Goal: Task Accomplishment & Management: Manage account settings

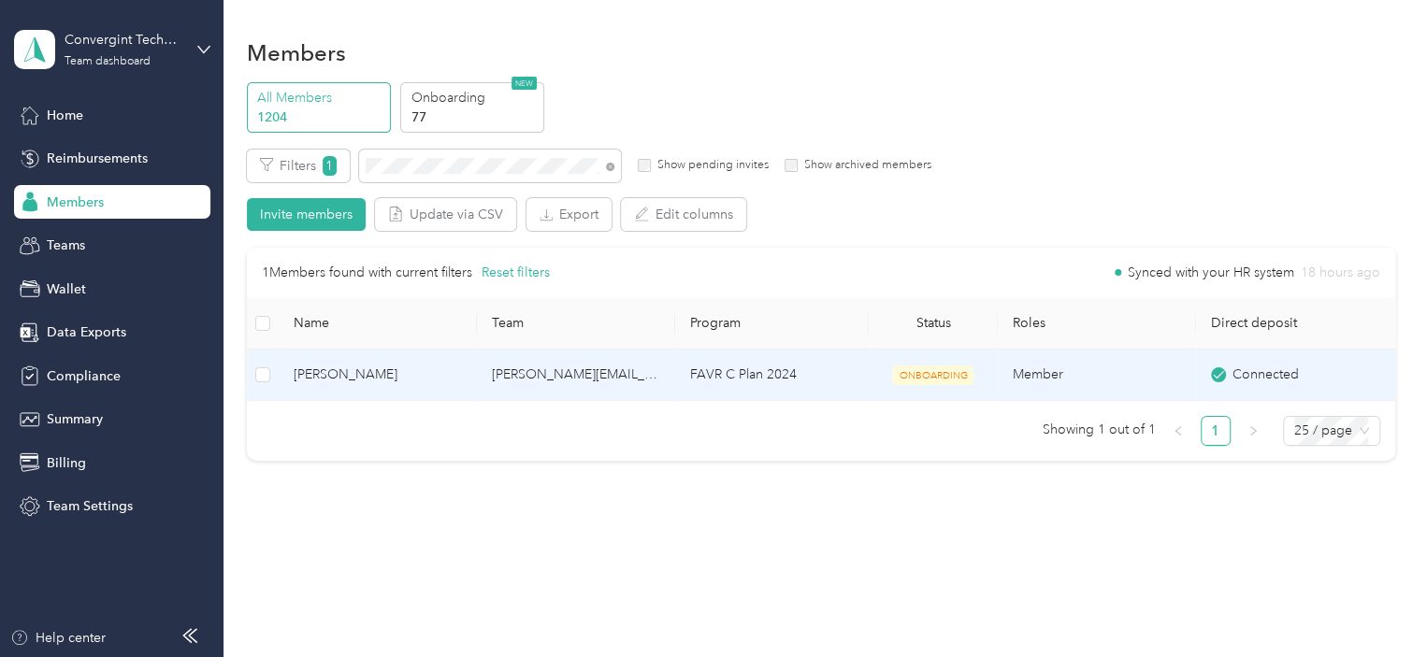
click at [703, 378] on td "FAVR C Plan 2024" at bounding box center [772, 375] width 194 height 51
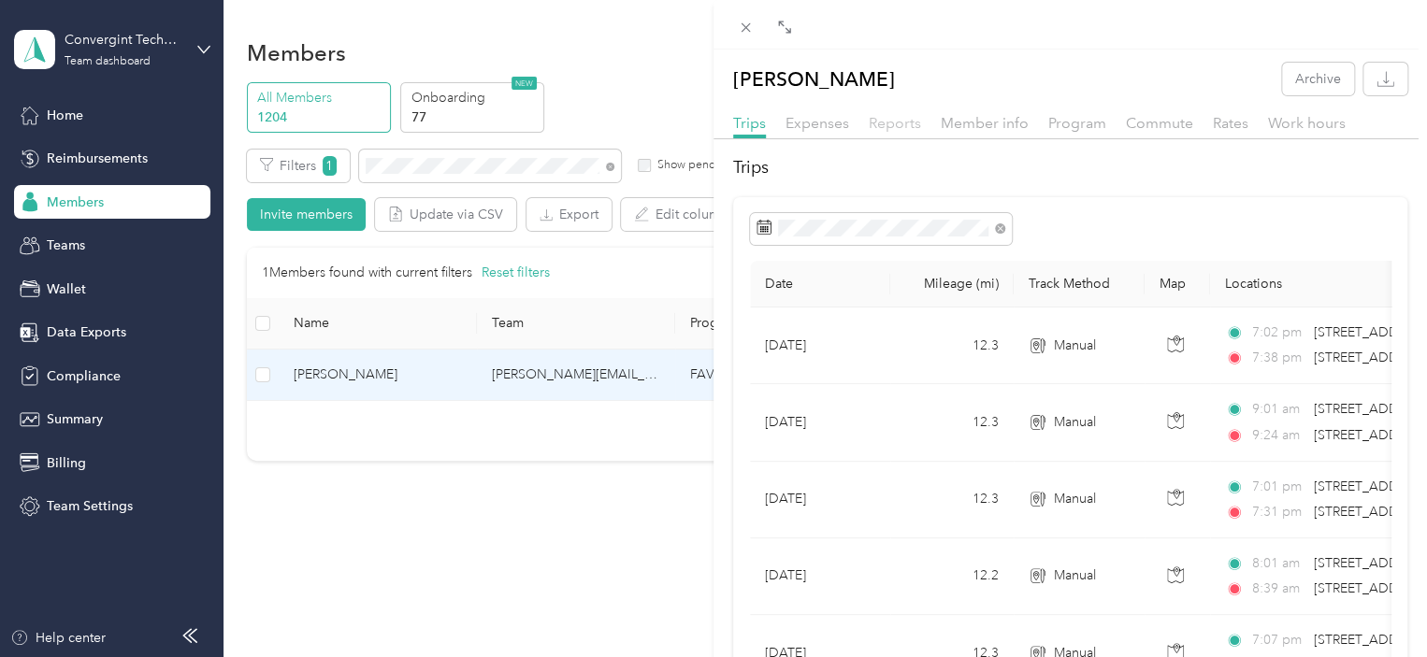
click at [886, 128] on span "Reports" at bounding box center [895, 123] width 52 height 18
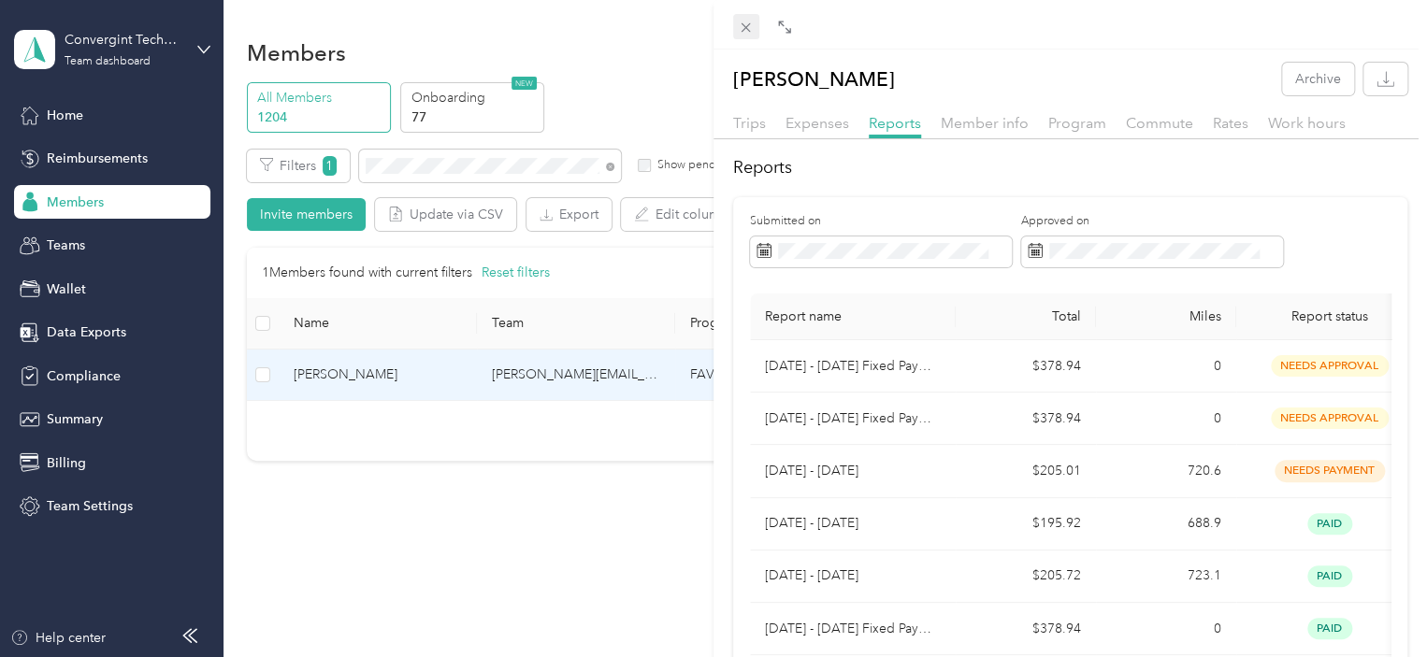
click at [744, 35] on icon at bounding box center [746, 28] width 16 height 16
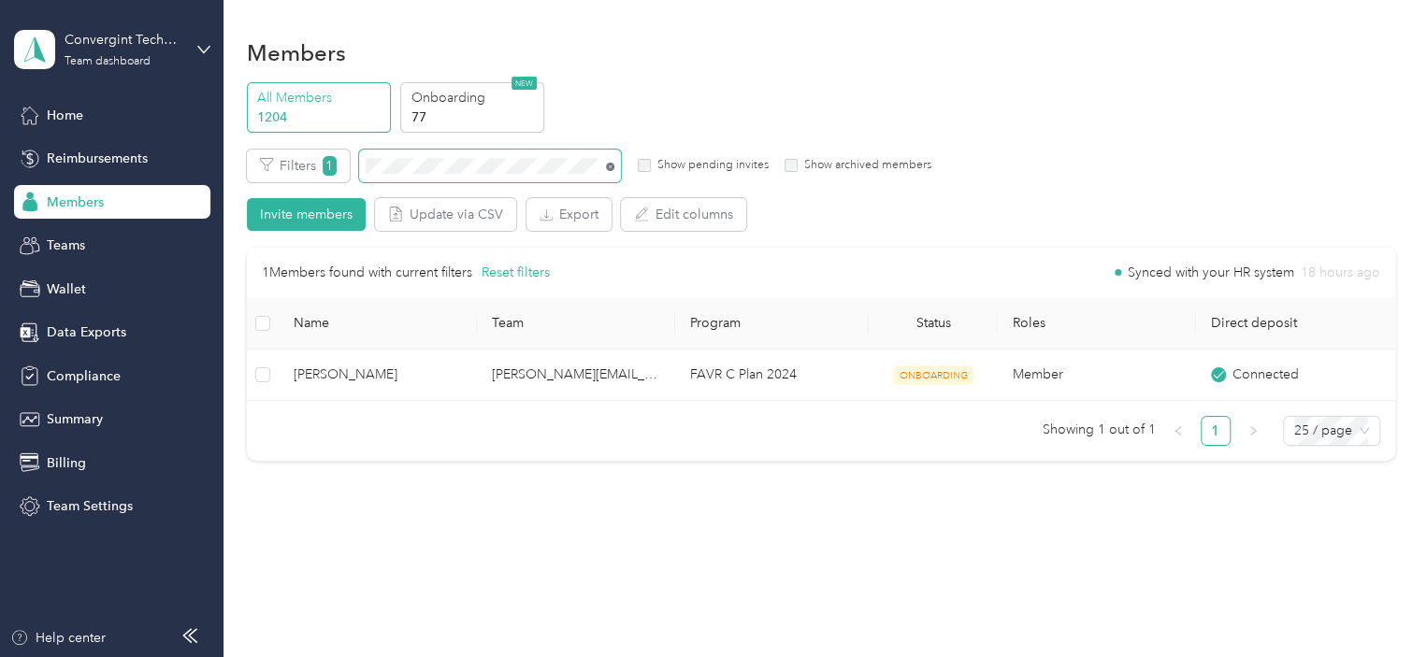
click at [610, 168] on icon at bounding box center [610, 167] width 8 height 8
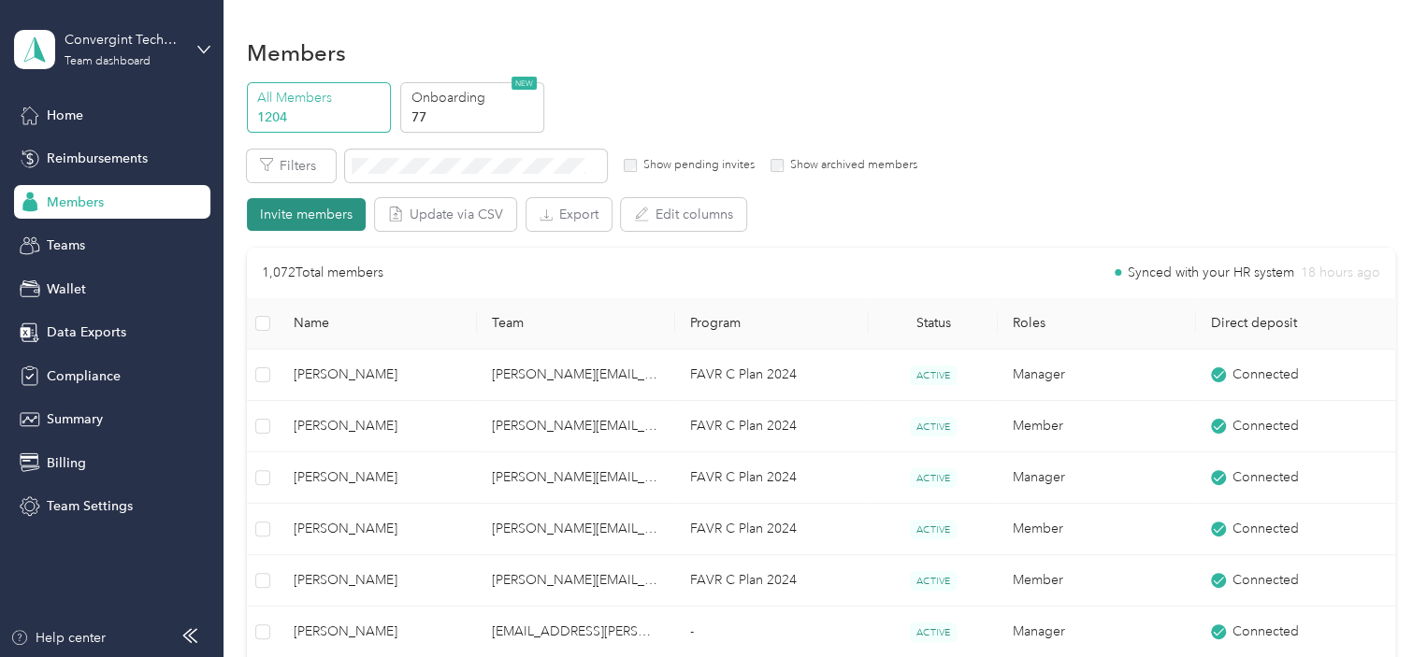
click at [337, 221] on button "Invite members" at bounding box center [306, 214] width 119 height 33
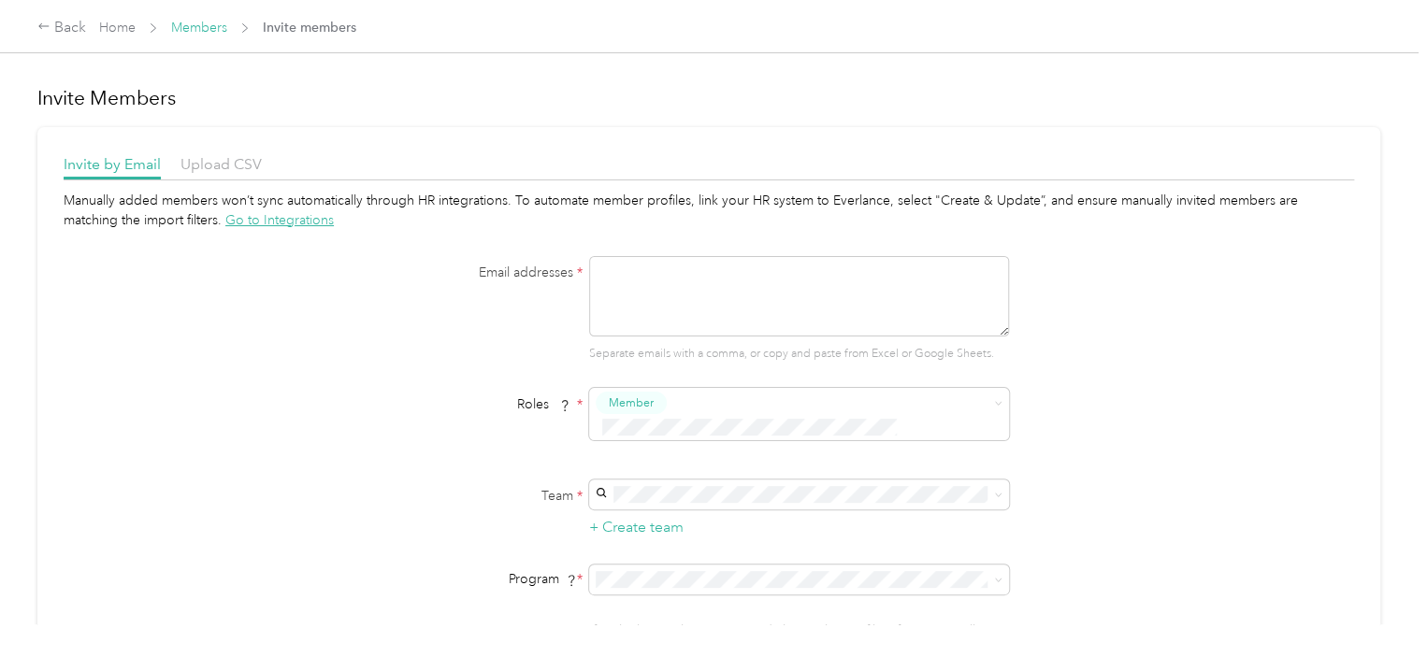
click at [189, 33] on link "Members" at bounding box center [199, 28] width 56 height 16
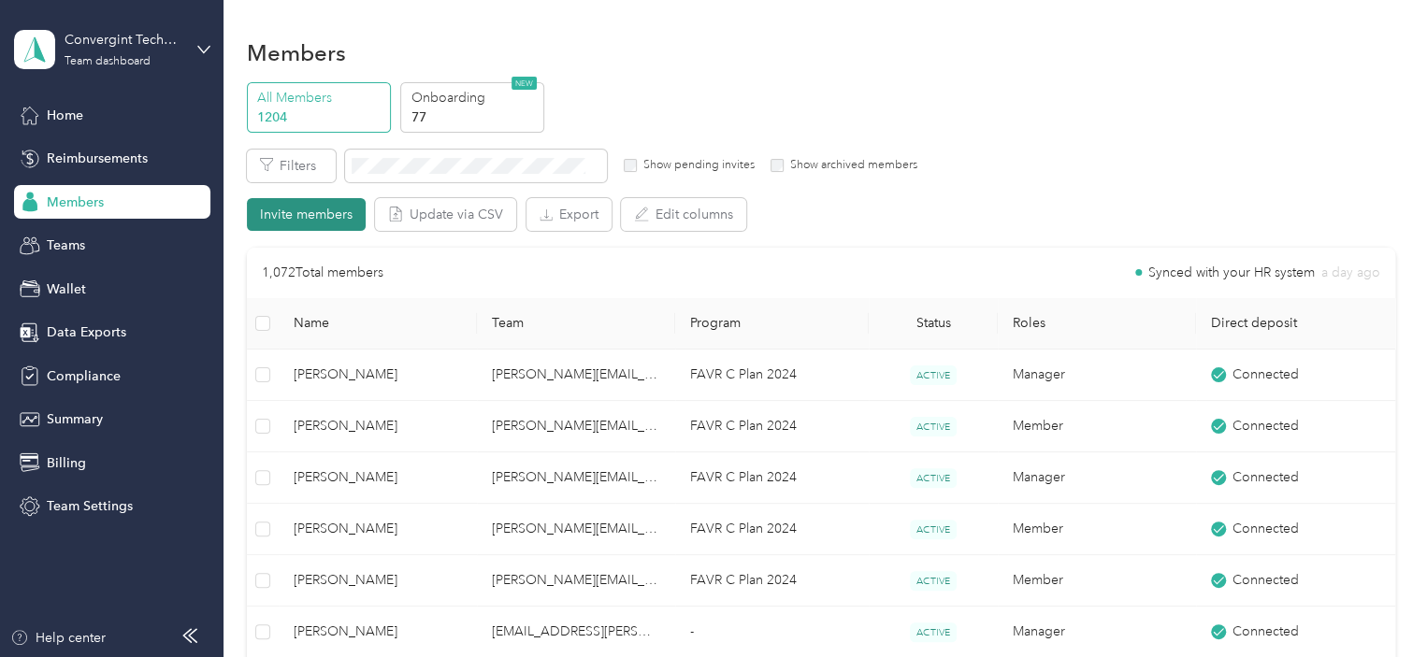
click at [353, 212] on button "Invite members" at bounding box center [306, 214] width 119 height 33
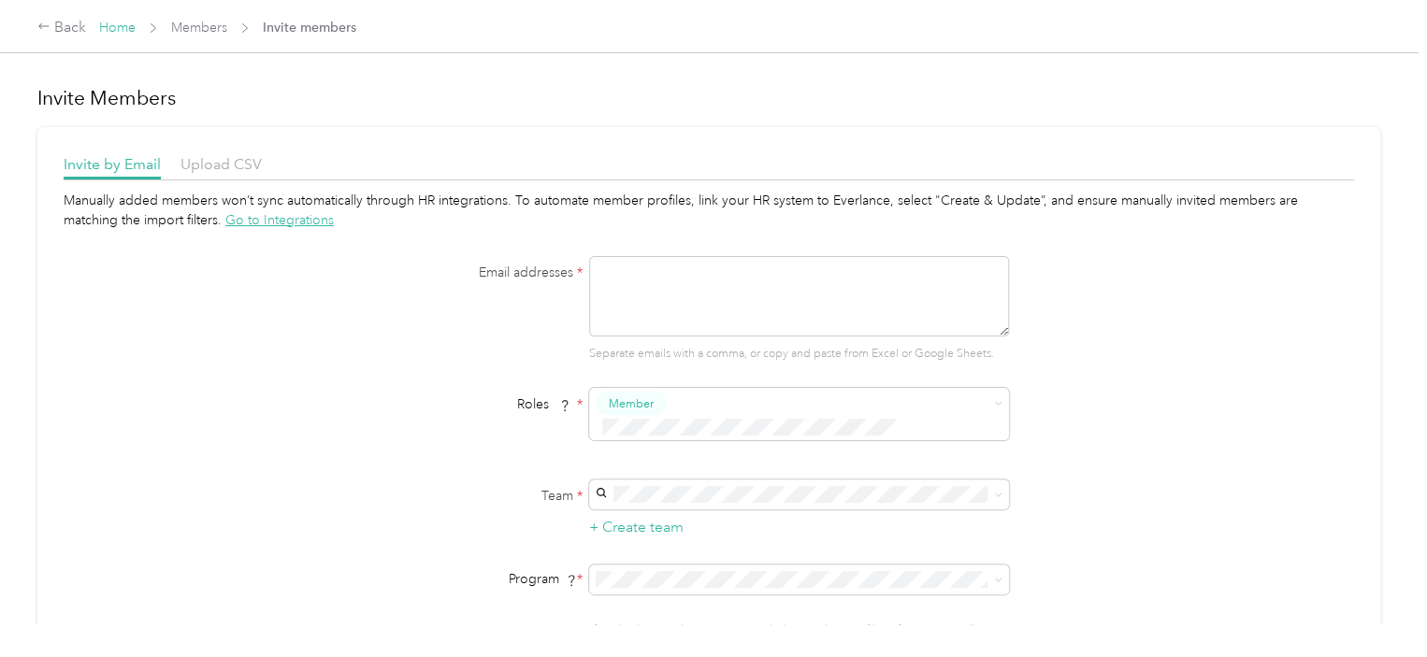
click at [126, 25] on link "Home" at bounding box center [117, 28] width 36 height 16
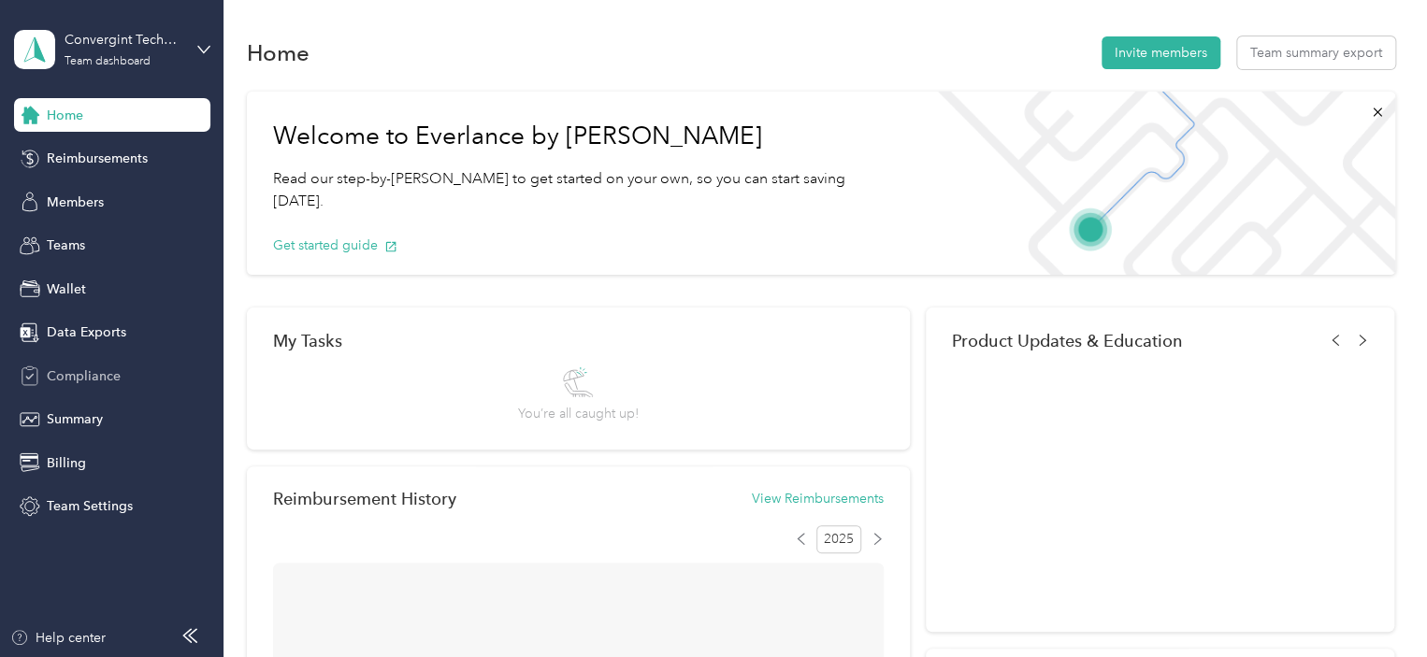
click at [79, 377] on span "Compliance" at bounding box center [84, 377] width 74 height 20
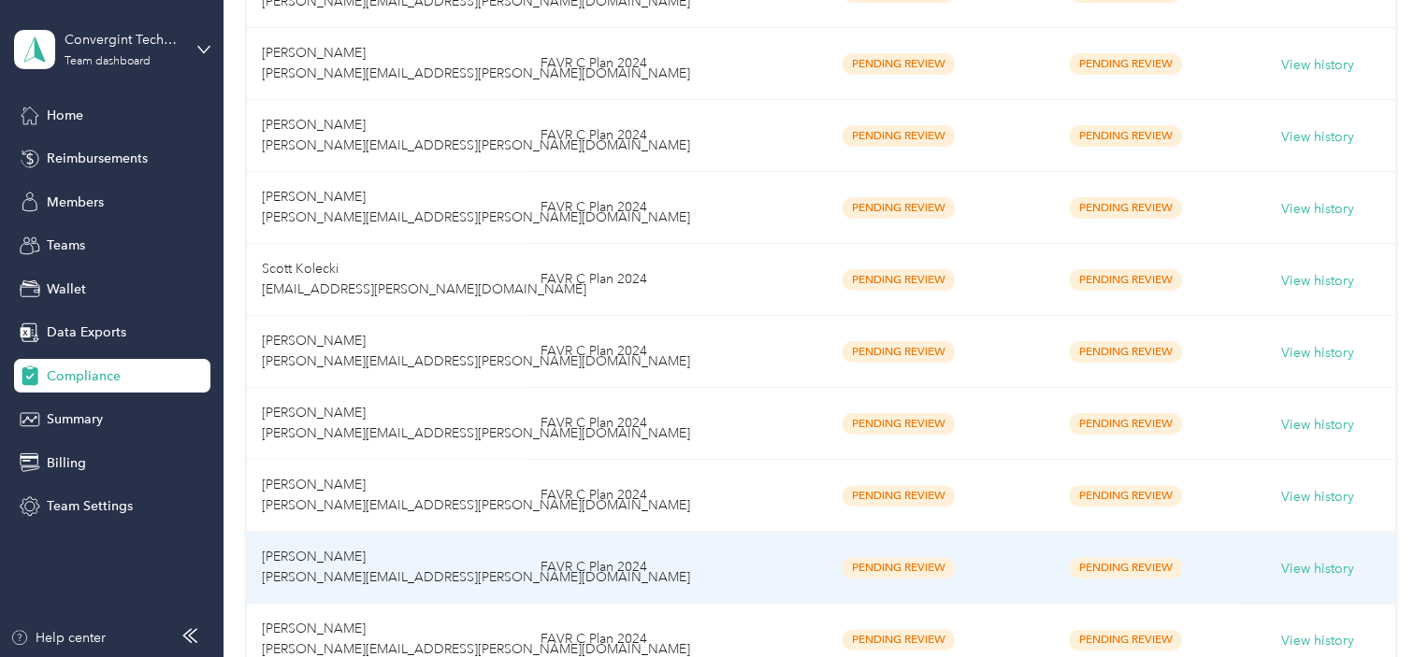
scroll to position [841, 0]
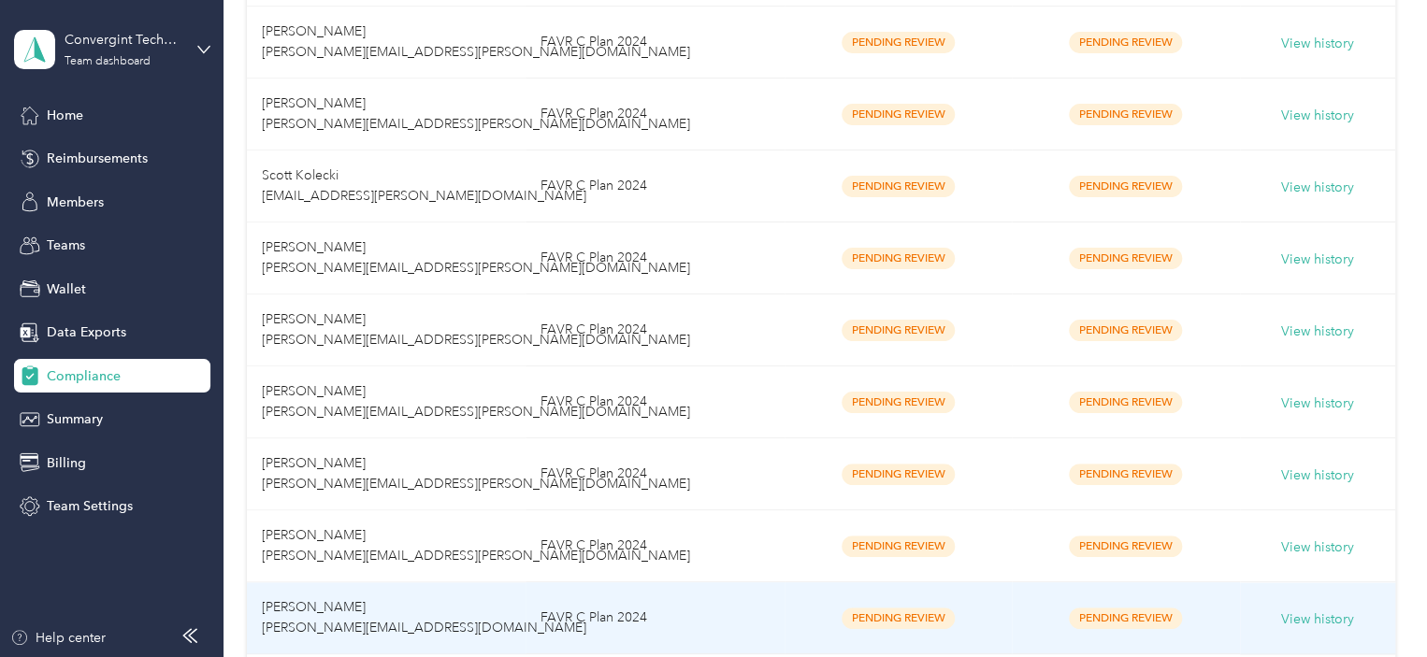
click at [355, 601] on td "[PERSON_NAME] [PERSON_NAME][EMAIL_ADDRESS][DOMAIN_NAME]" at bounding box center [387, 618] width 280 height 72
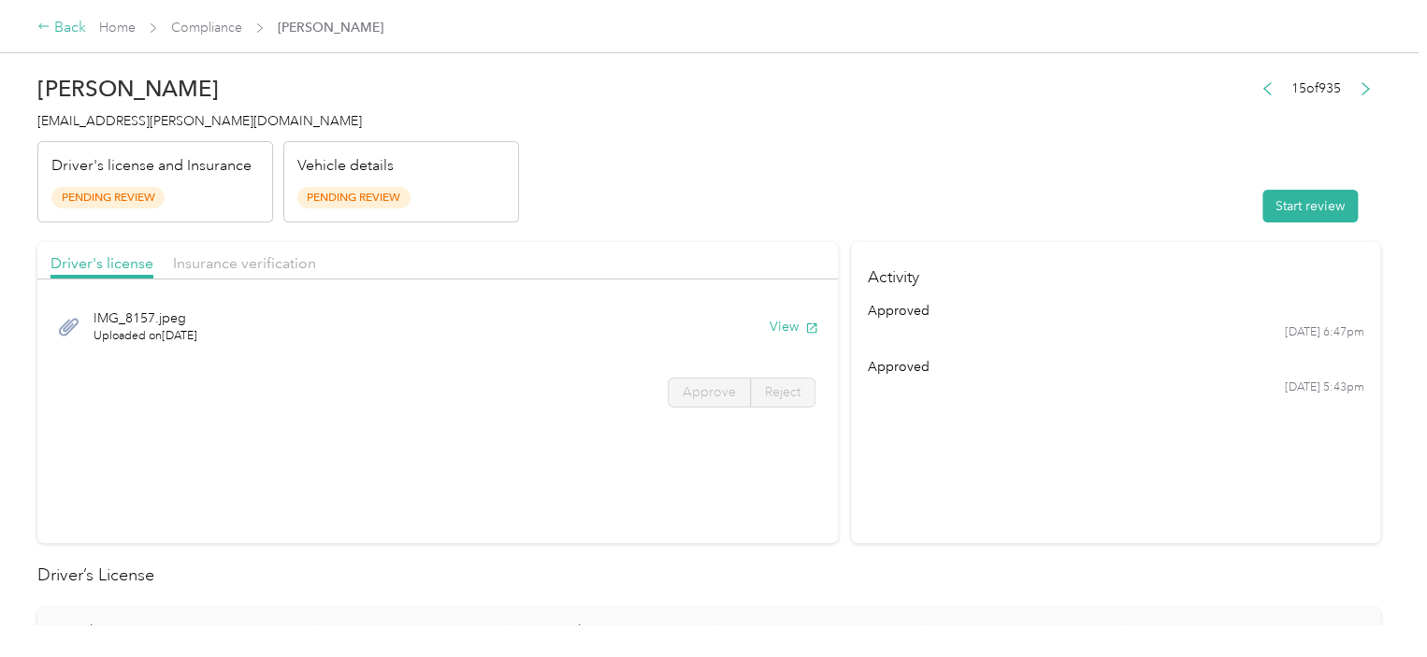
click at [72, 23] on div "Back" at bounding box center [61, 28] width 49 height 22
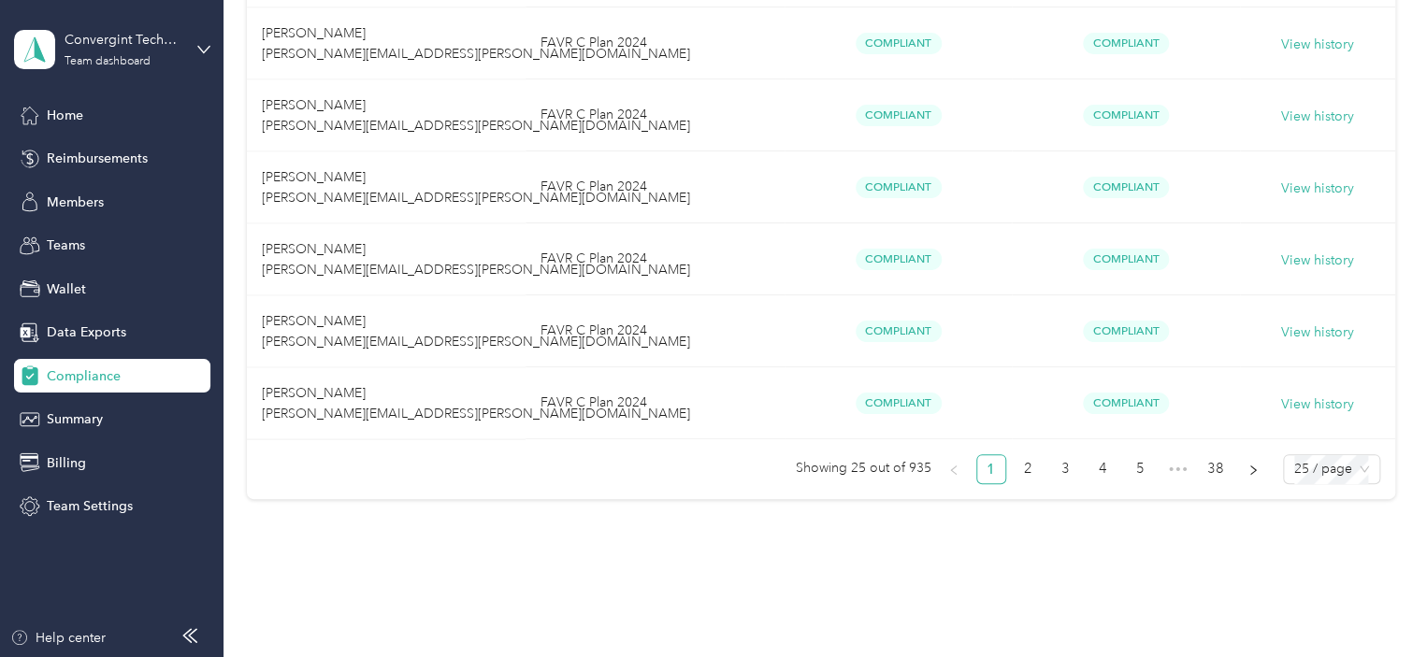
scroll to position [1806, 0]
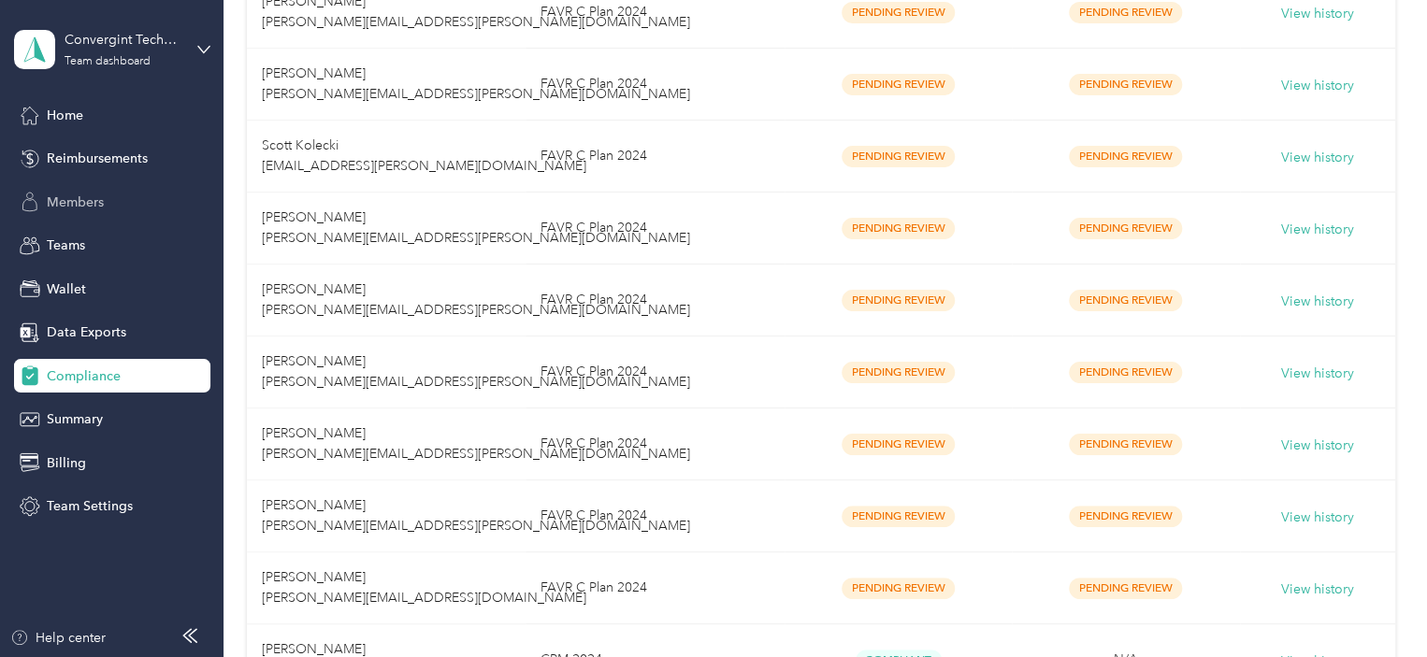
click at [109, 194] on div "Members" at bounding box center [112, 202] width 196 height 34
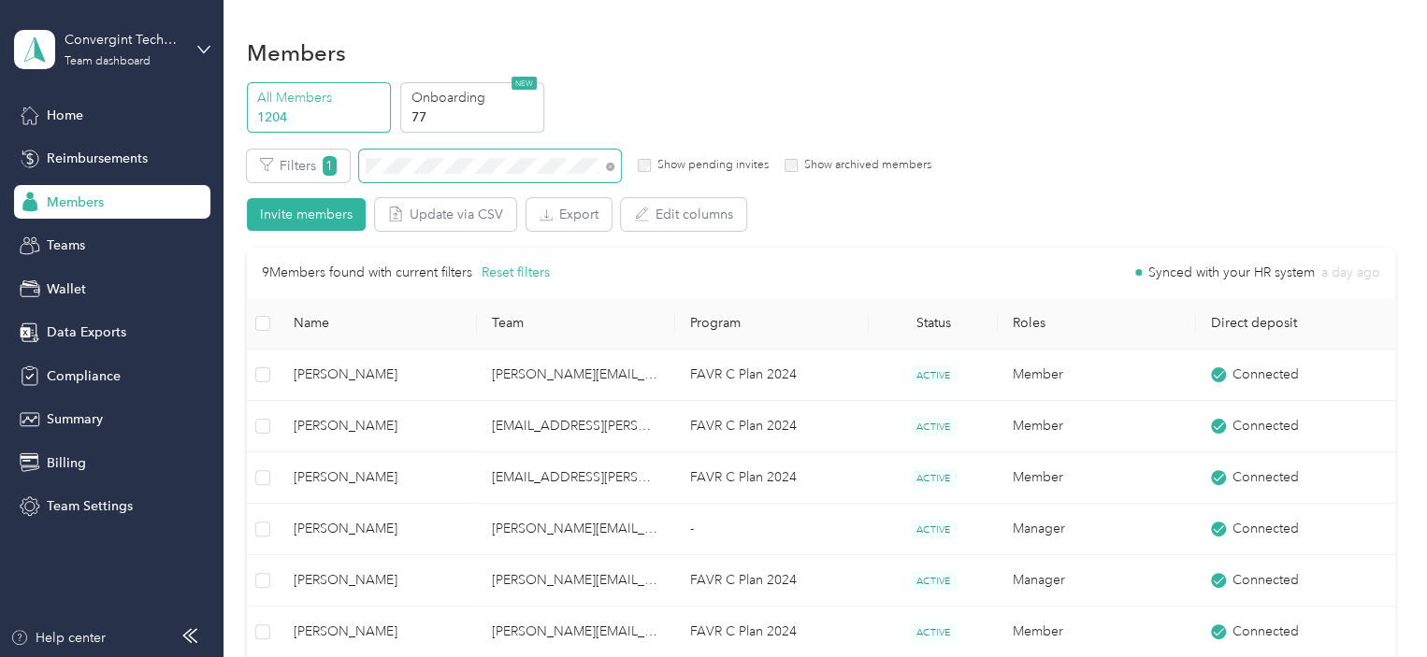
click at [411, 152] on span at bounding box center [490, 166] width 262 height 33
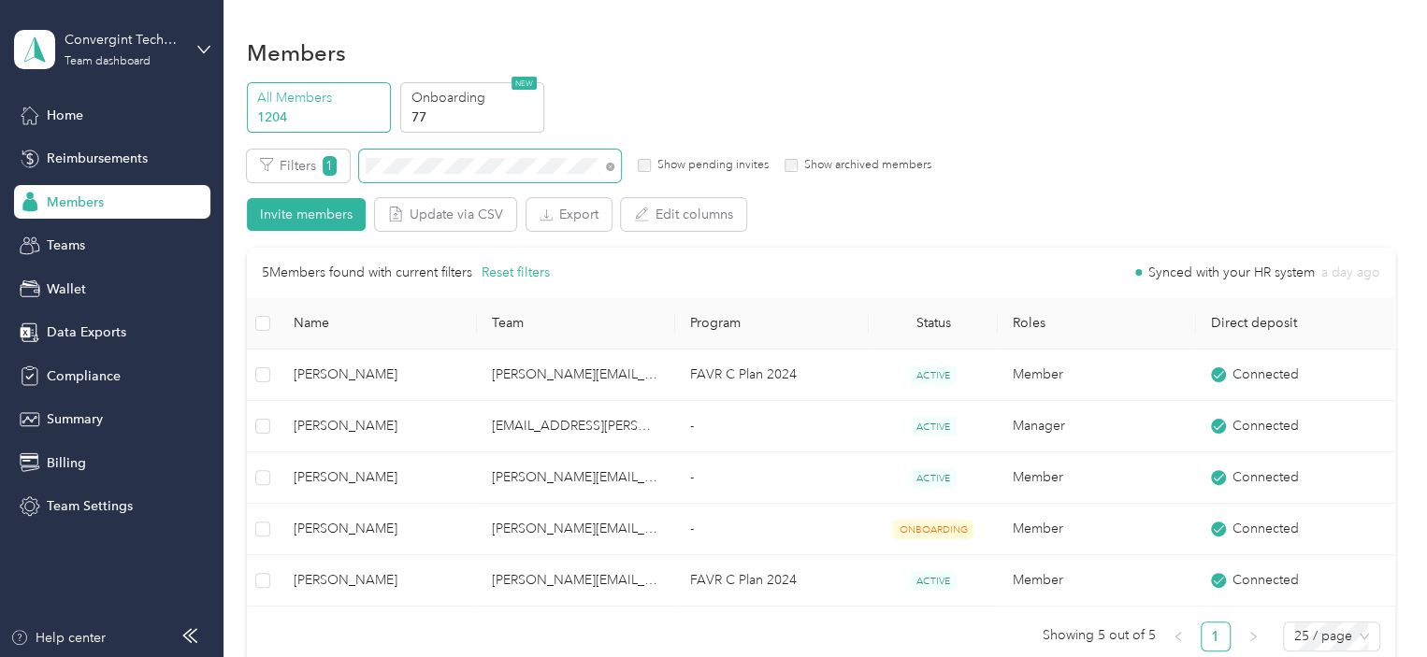
scroll to position [93, 0]
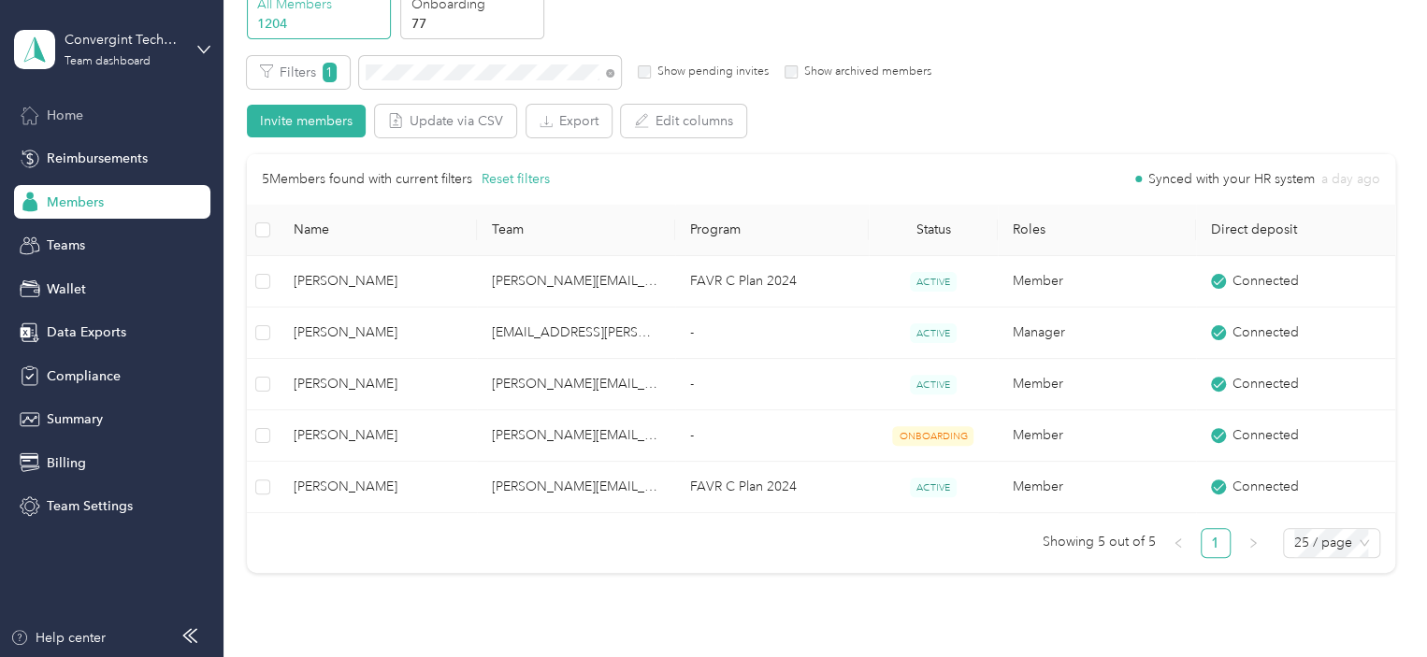
click at [79, 120] on span "Home" at bounding box center [65, 116] width 36 height 20
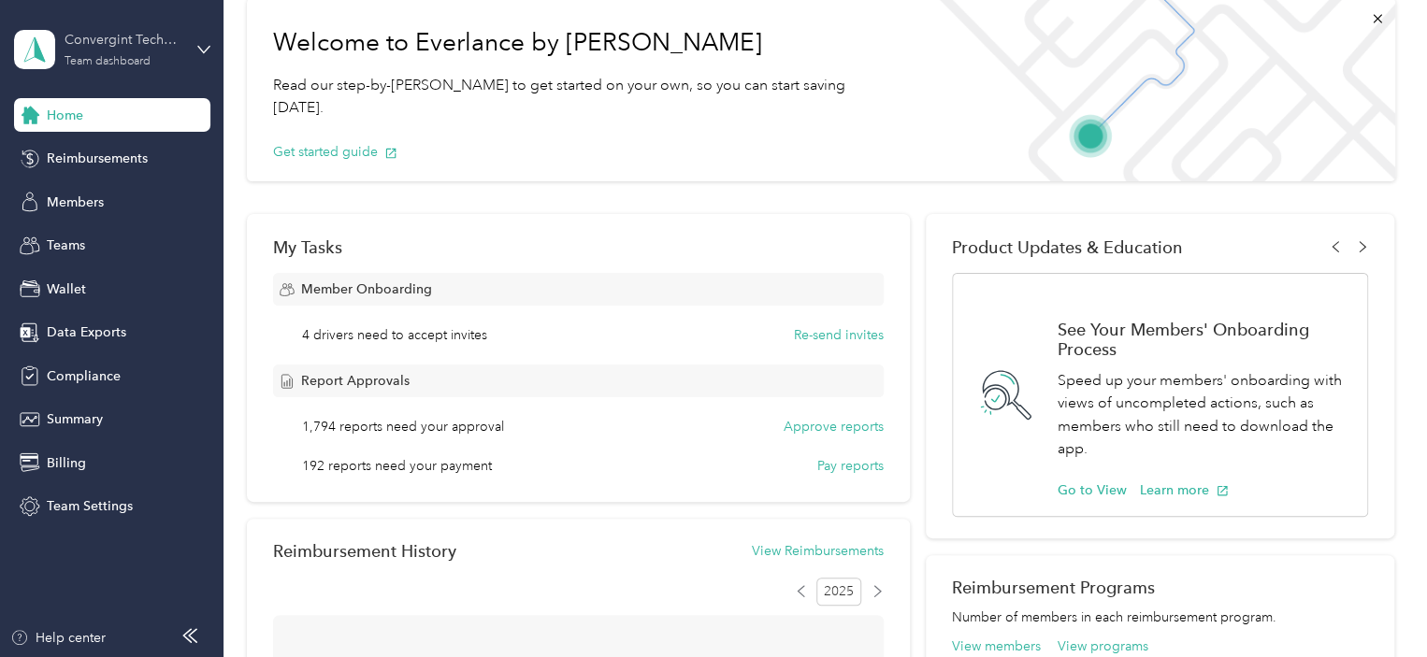
drag, startPoint x: 137, startPoint y: 41, endPoint x: 148, endPoint y: 55, distance: 17.4
click at [139, 43] on div "Convergint Technologies" at bounding box center [123, 40] width 117 height 20
click at [131, 237] on div "Log out" at bounding box center [316, 239] width 579 height 33
